Goal: Task Accomplishment & Management: Check status

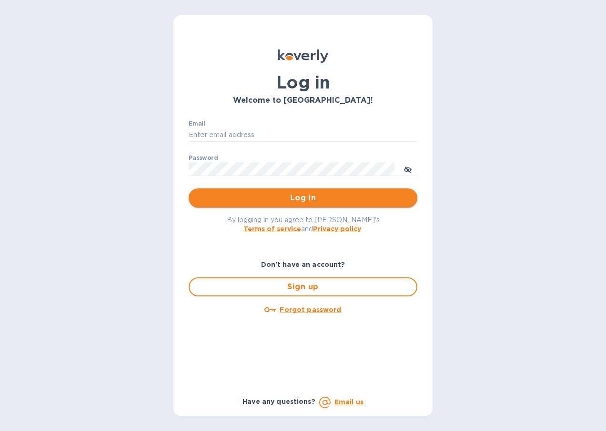
type input "alona.cana@awaship.com"
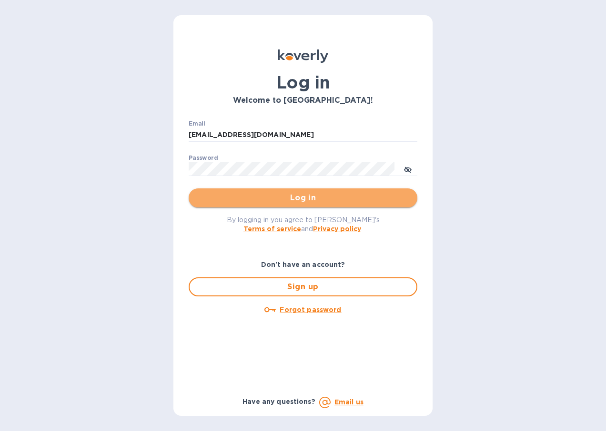
click at [271, 206] on button "Log in" at bounding box center [303, 198] width 229 height 19
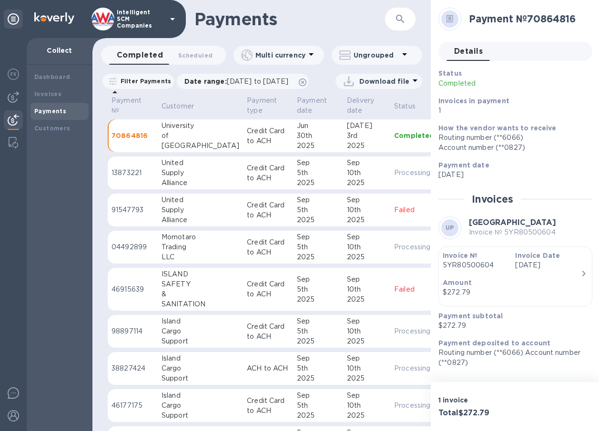
click at [47, 113] on b "Payments" at bounding box center [50, 111] width 32 height 7
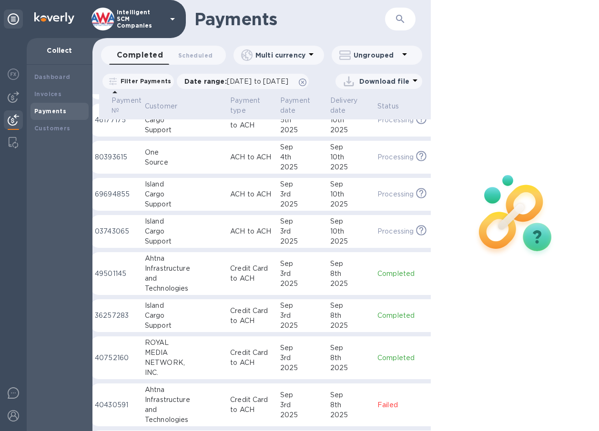
scroll to position [286, 16]
click at [160, 274] on div "Infrastructure" at bounding box center [185, 269] width 78 height 10
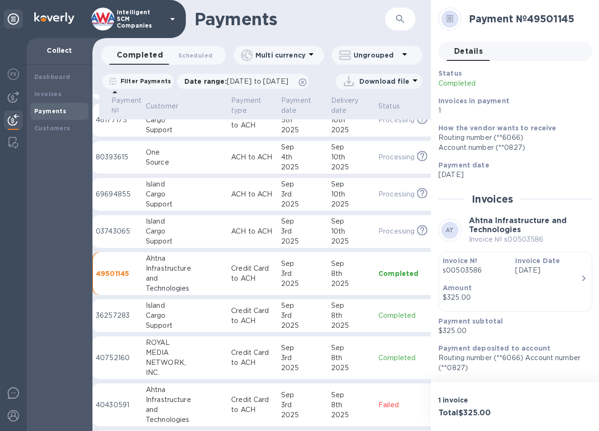
click at [469, 270] on p "s00503586" at bounding box center [474, 271] width 65 height 10
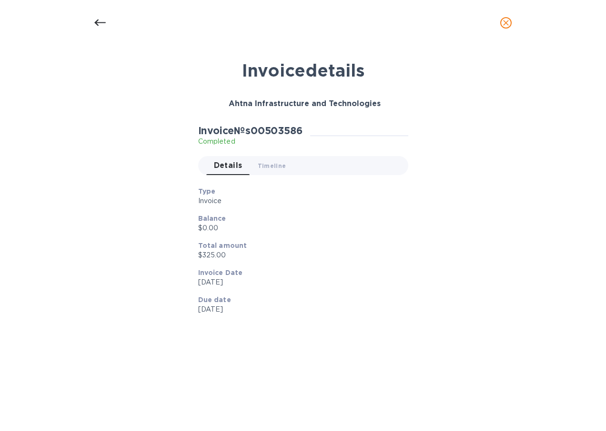
click at [469, 270] on div "Invoice details Ahtna Infrastructure and Technologies Invoice № s00503586 Compl…" at bounding box center [303, 230] width 452 height 353
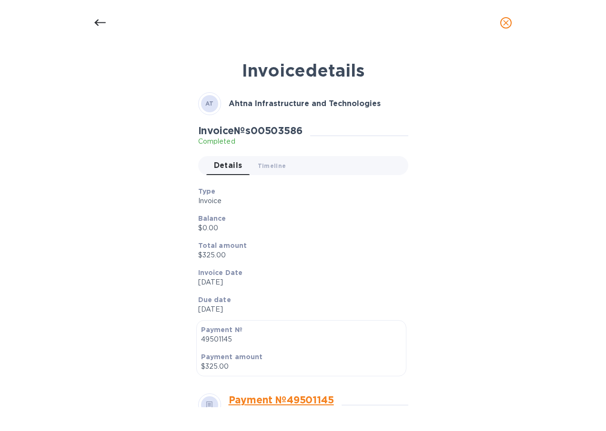
click at [273, 129] on h2 "Invoice № s00503586" at bounding box center [250, 131] width 104 height 12
copy h2 "s00503586"
click at [91, 22] on div at bounding box center [100, 22] width 23 height 23
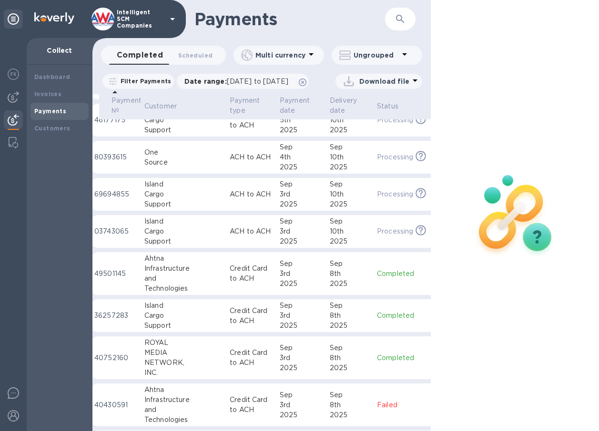
scroll to position [286, 9]
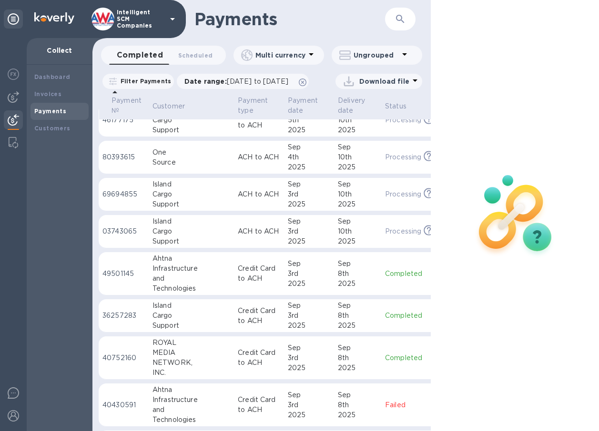
click at [153, 321] on div "Cargo" at bounding box center [191, 316] width 78 height 10
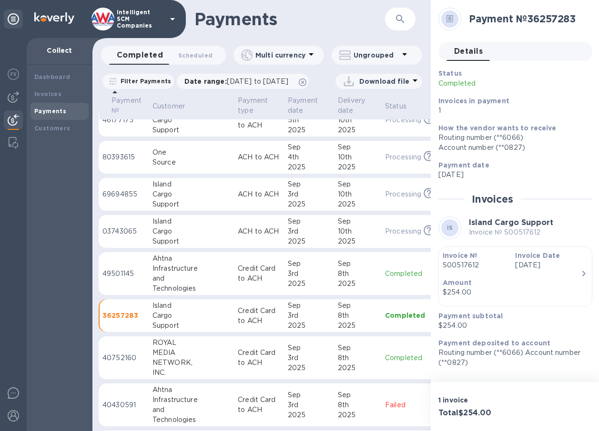
click at [461, 260] on p "S00517612" at bounding box center [474, 265] width 65 height 10
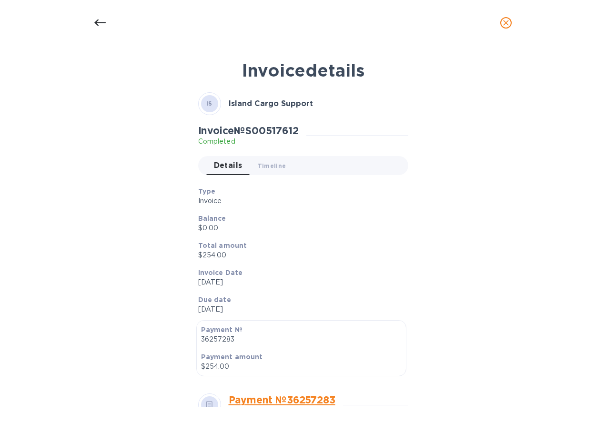
click at [276, 129] on h2 "Invoice № S00517612" at bounding box center [248, 131] width 100 height 12
copy h2 "S00517612"
click at [99, 21] on icon at bounding box center [99, 22] width 11 height 11
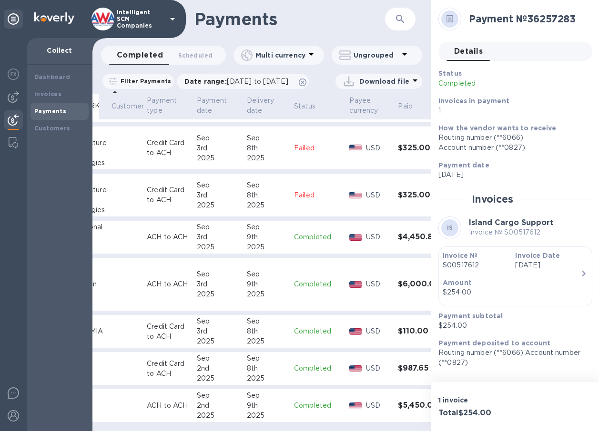
scroll to position [565, 100]
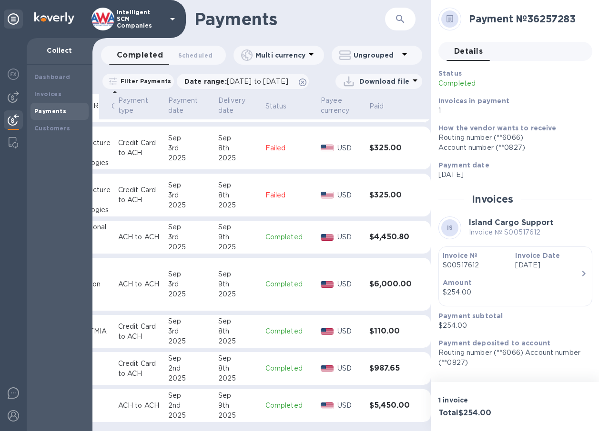
scroll to position [528, 100]
click at [16, 92] on img at bounding box center [13, 96] width 11 height 11
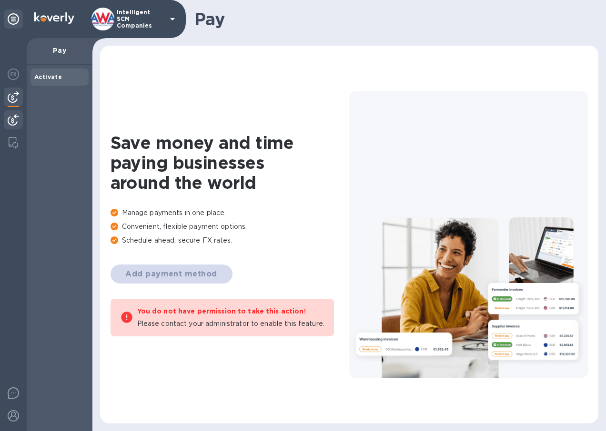
click at [14, 124] on img at bounding box center [13, 119] width 11 height 11
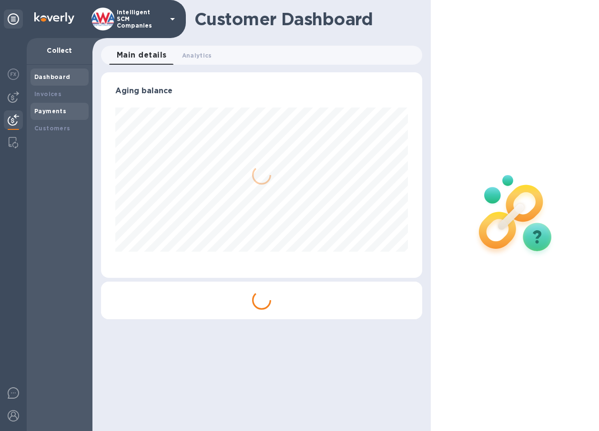
scroll to position [206, 321]
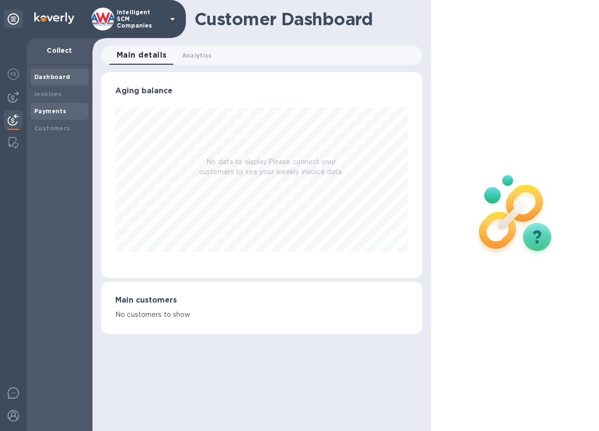
click at [54, 111] on b "Payments" at bounding box center [50, 111] width 32 height 7
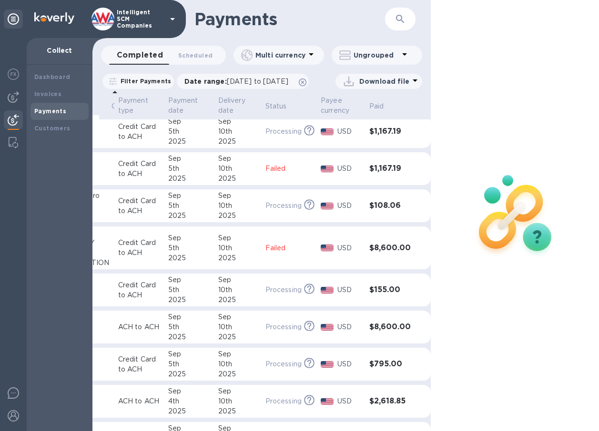
scroll to position [0, 100]
